Goal: Transaction & Acquisition: Purchase product/service

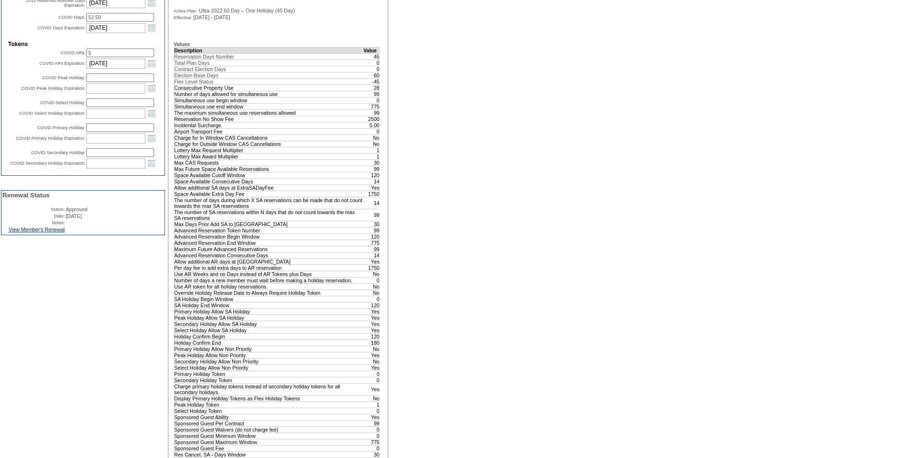
scroll to position [432, 0]
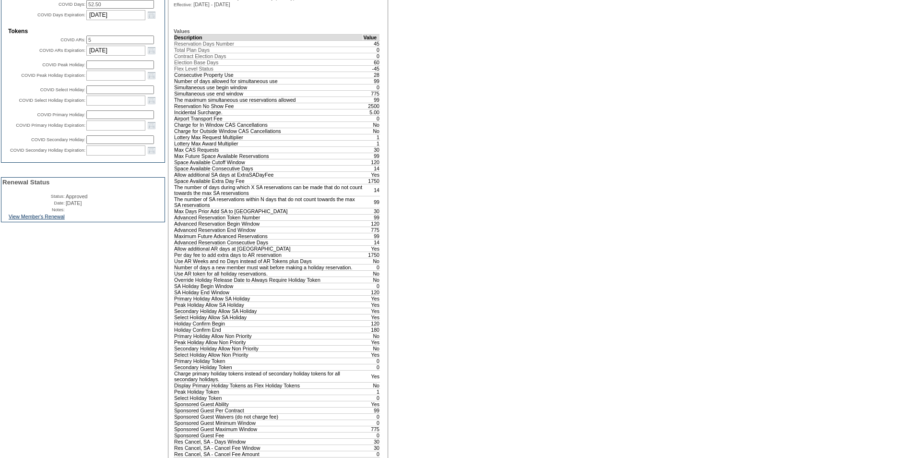
drag, startPoint x: 18, startPoint y: 254, endPoint x: 27, endPoint y: 262, distance: 12.2
click at [18, 219] on link "View Member's Renewal" at bounding box center [37, 217] width 56 height 6
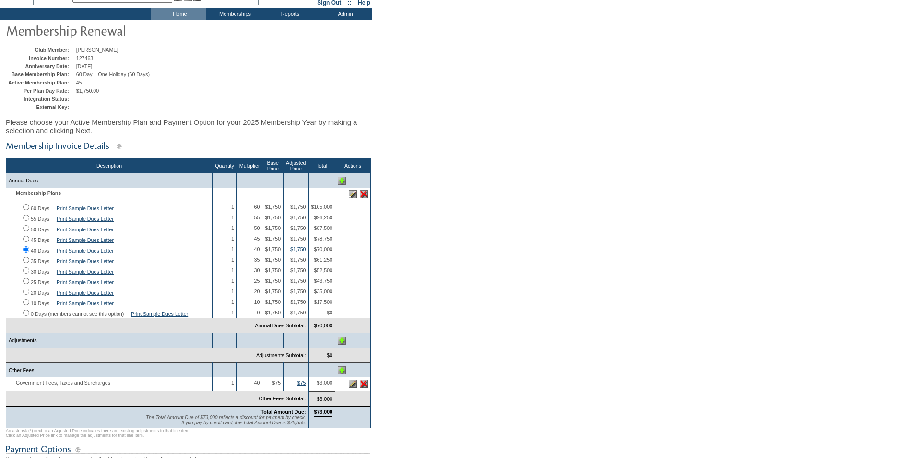
scroll to position [48, 0]
click at [26, 241] on input "45 Days" at bounding box center [26, 238] width 6 height 6
radio input "true"
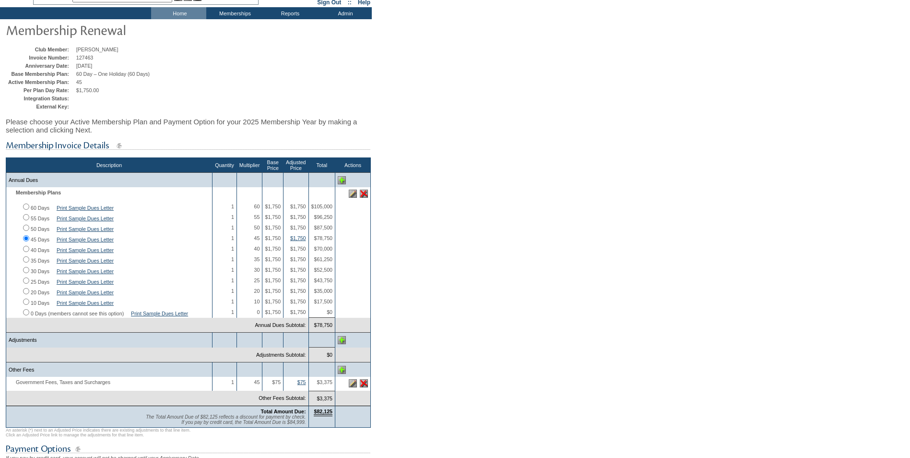
click at [25, 252] on input "40 Days" at bounding box center [26, 249] width 6 height 6
radio input "true"
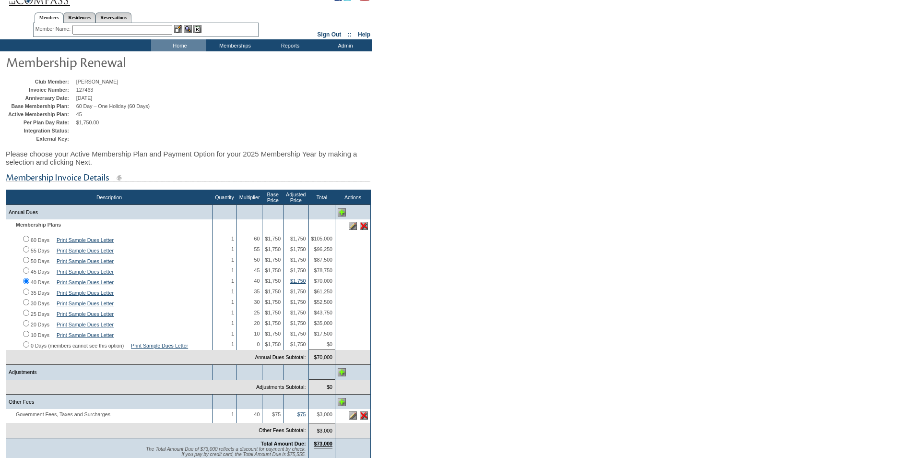
scroll to position [0, 0]
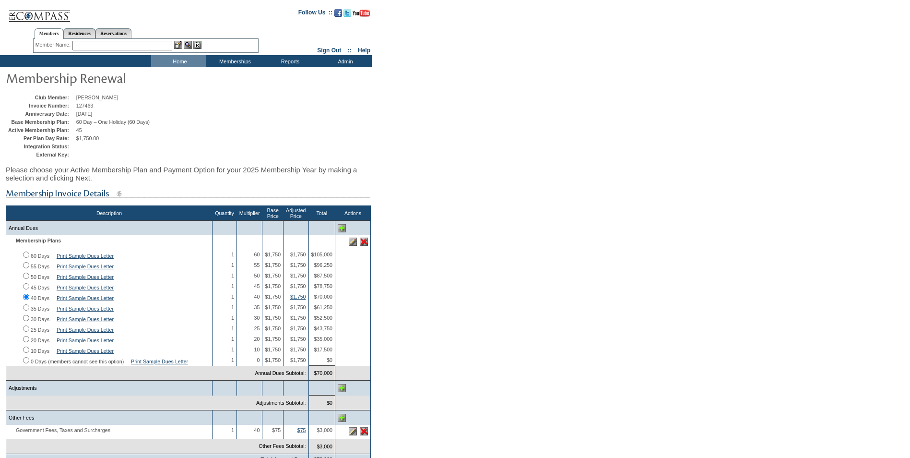
click at [27, 289] on input "45 Days" at bounding box center [26, 286] width 6 height 6
radio input "true"
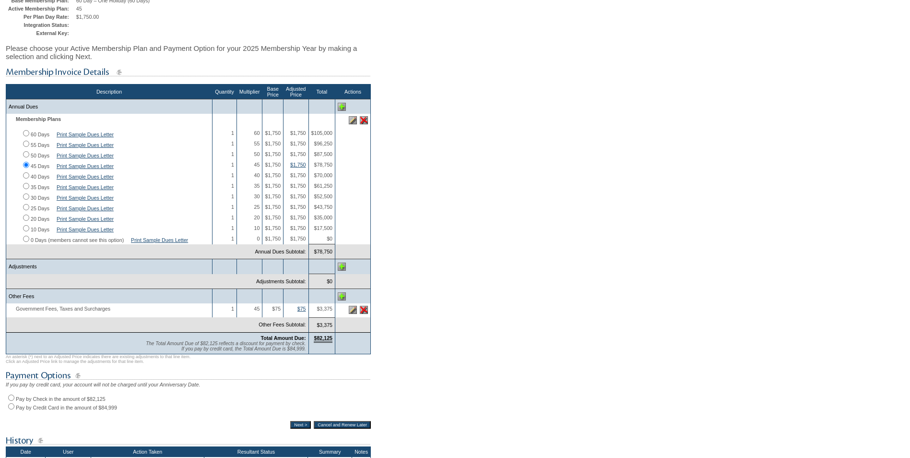
scroll to position [144, 0]
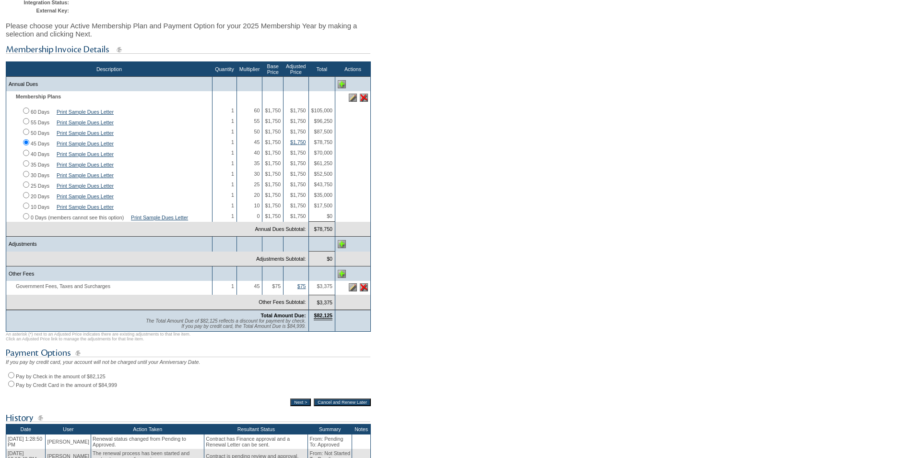
click at [11, 378] on input "Pay by Check in the amount of $82,125" at bounding box center [11, 375] width 6 height 6
radio input "true"
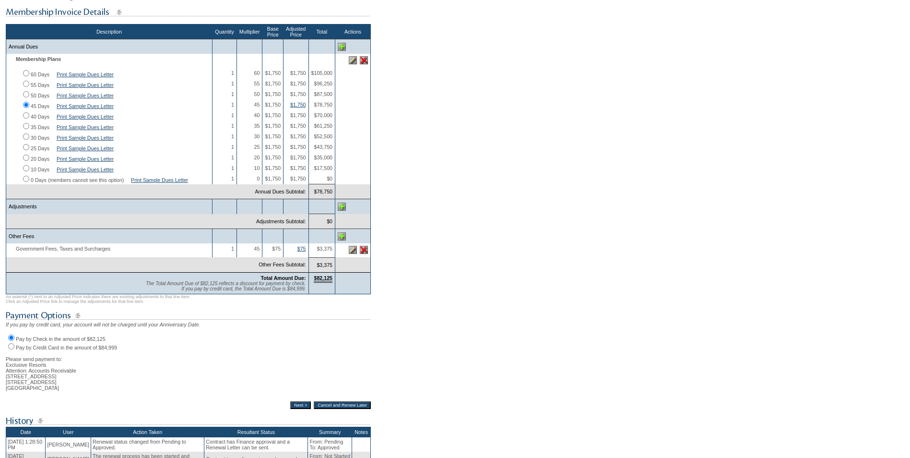
scroll to position [288, 0]
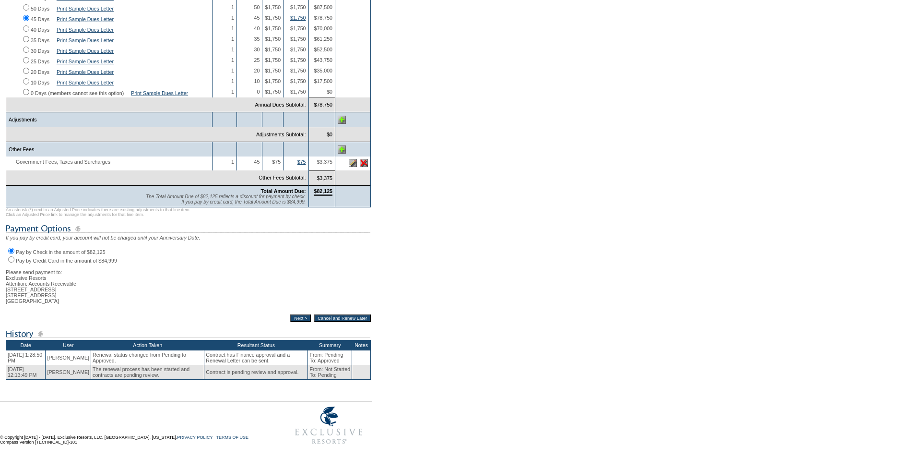
drag, startPoint x: 296, startPoint y: 322, endPoint x: 326, endPoint y: 329, distance: 30.6
click at [296, 322] on input "Next >" at bounding box center [300, 318] width 21 height 8
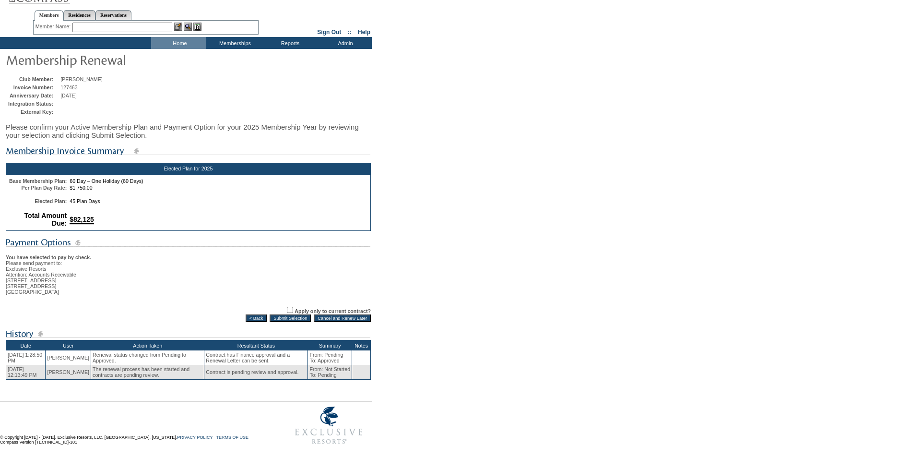
scroll to position [34, 0]
click at [292, 314] on input "Submit Selection" at bounding box center [290, 318] width 41 height 8
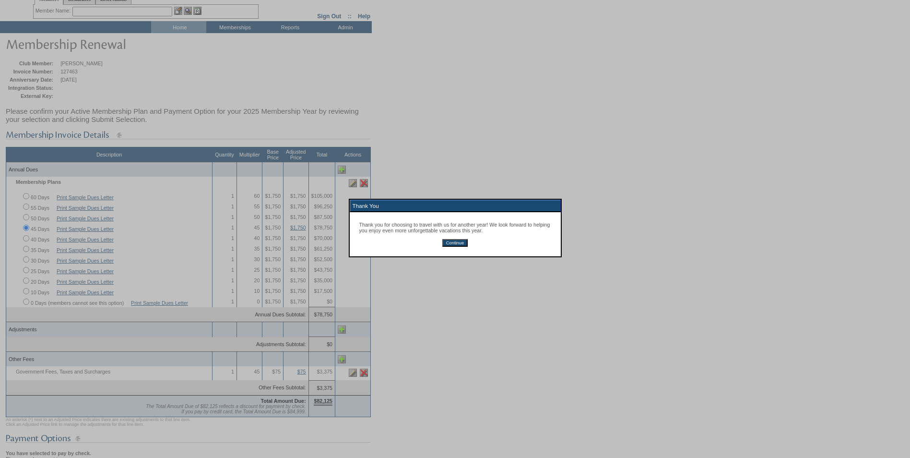
click at [458, 246] on input "Continue" at bounding box center [455, 243] width 25 height 8
